Goal: Check status: Check status

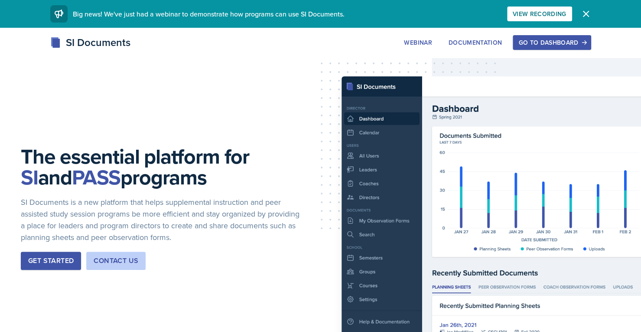
click at [565, 36] on button "Go to Dashboard" at bounding box center [552, 42] width 78 height 15
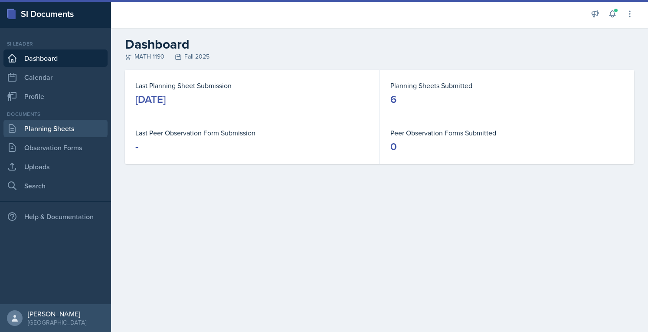
click at [50, 126] on link "Planning Sheets" at bounding box center [55, 128] width 104 height 17
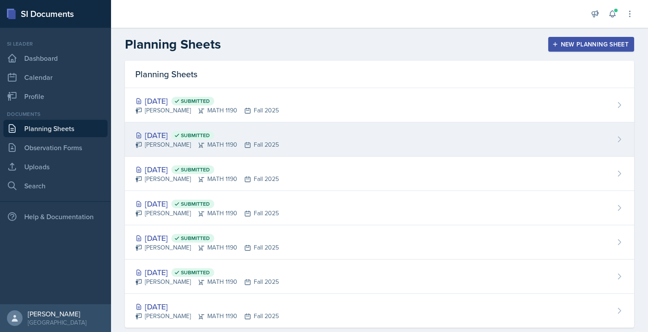
click at [179, 133] on div "Sep 10th, 2025 Submitted" at bounding box center [207, 135] width 144 height 12
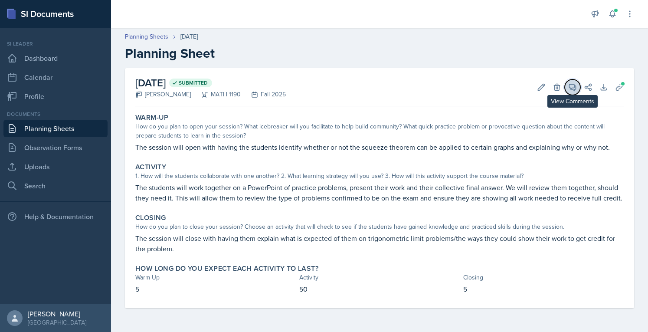
click at [576, 85] on span at bounding box center [575, 84] width 4 height 4
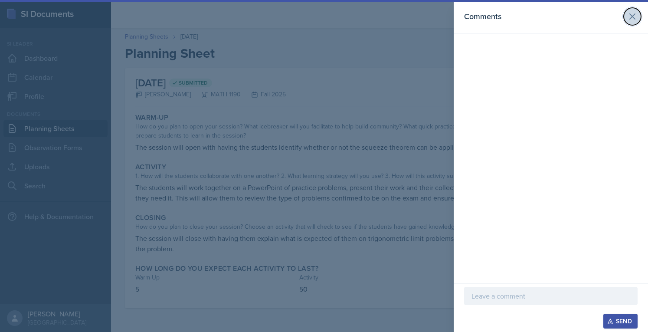
click at [632, 13] on icon at bounding box center [632, 16] width 10 height 10
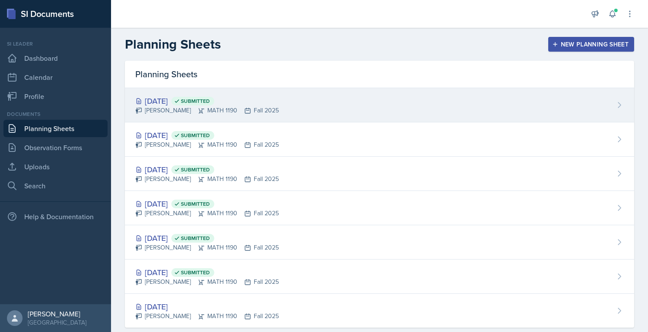
click at [179, 98] on div "Sep 12th, 2025 Submitted" at bounding box center [207, 101] width 144 height 12
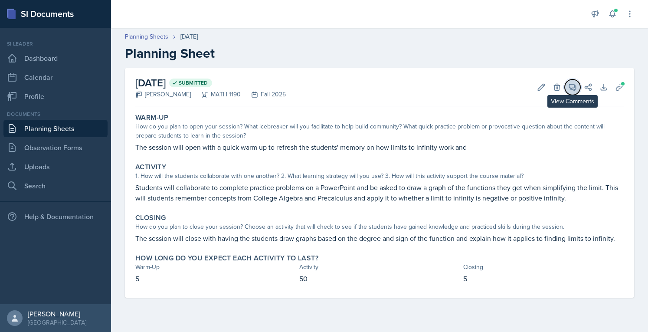
click at [573, 94] on button "View Comments" at bounding box center [573, 87] width 16 height 16
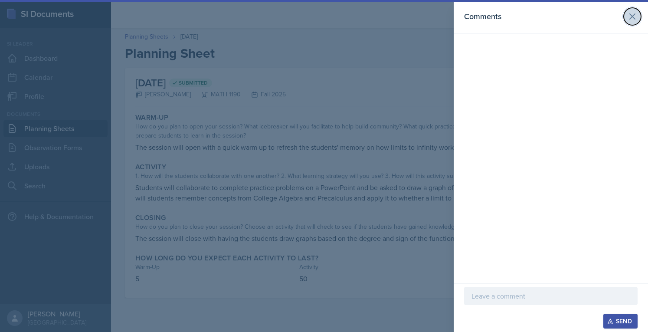
click at [632, 11] on button at bounding box center [632, 16] width 17 height 17
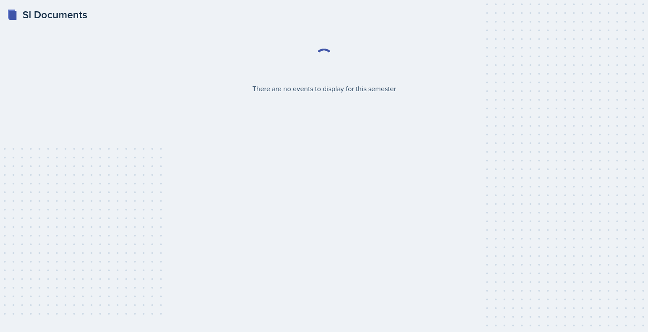
select select "2bed604d-1099-4043-b1bc-2365e8740244"
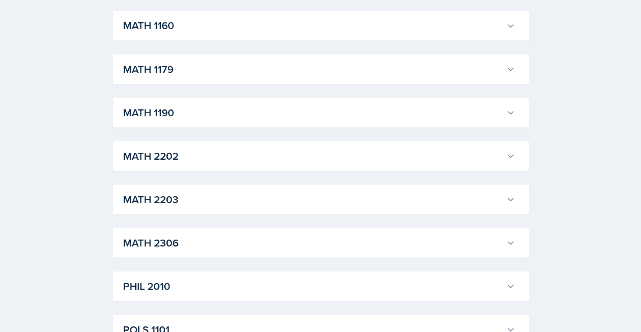
scroll to position [871, 0]
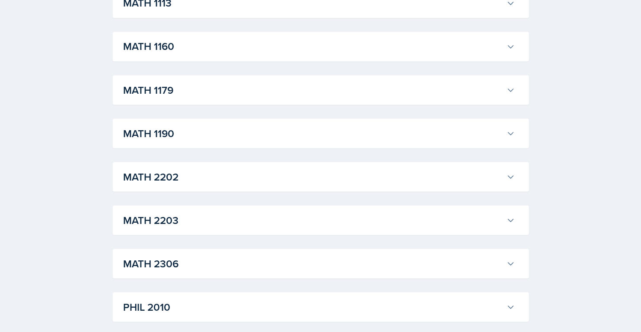
click at [398, 136] on h3 "MATH 1190" at bounding box center [313, 133] width 380 height 16
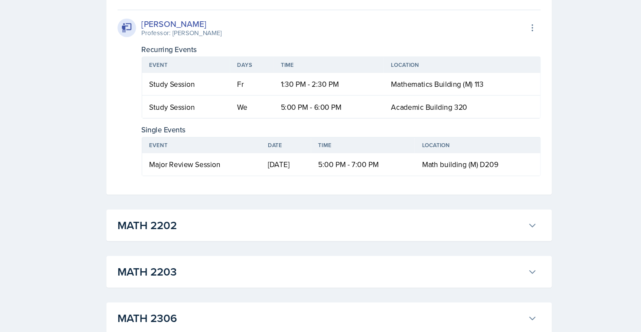
scroll to position [2336, 0]
